Goal: Task Accomplishment & Management: Manage account settings

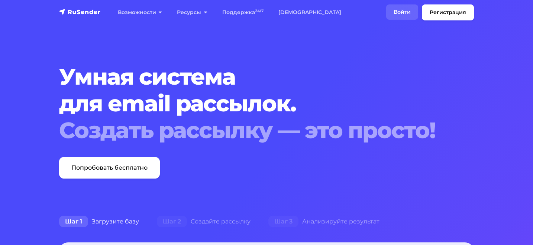
click at [398, 12] on link "Войти" at bounding box center [402, 11] width 32 height 15
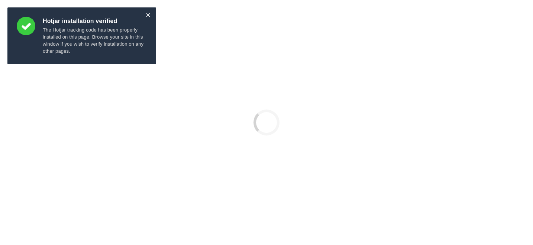
click at [147, 14] on div "×" at bounding box center [148, 15] width 5 height 4
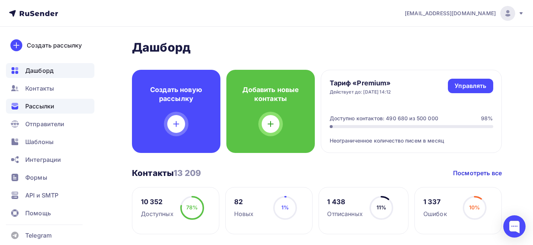
click at [41, 110] on span "Рассылки" at bounding box center [39, 106] width 29 height 9
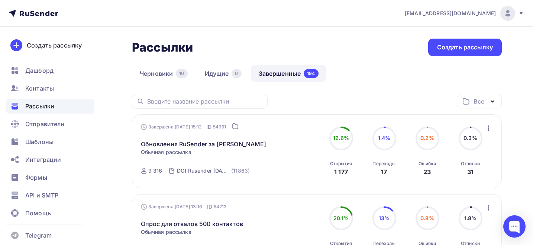
click at [488, 129] on icon "button" at bounding box center [488, 128] width 9 height 9
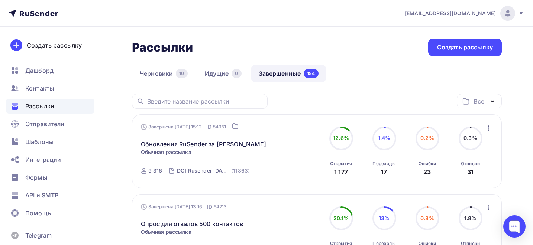
click at [486, 98] on div "Все" at bounding box center [479, 101] width 45 height 14
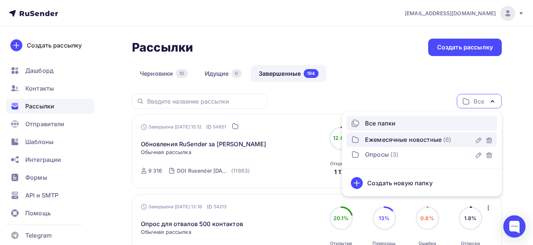
click at [420, 138] on div "Ежемесячные новостные" at bounding box center [403, 139] width 77 height 9
